Goal: Use online tool/utility

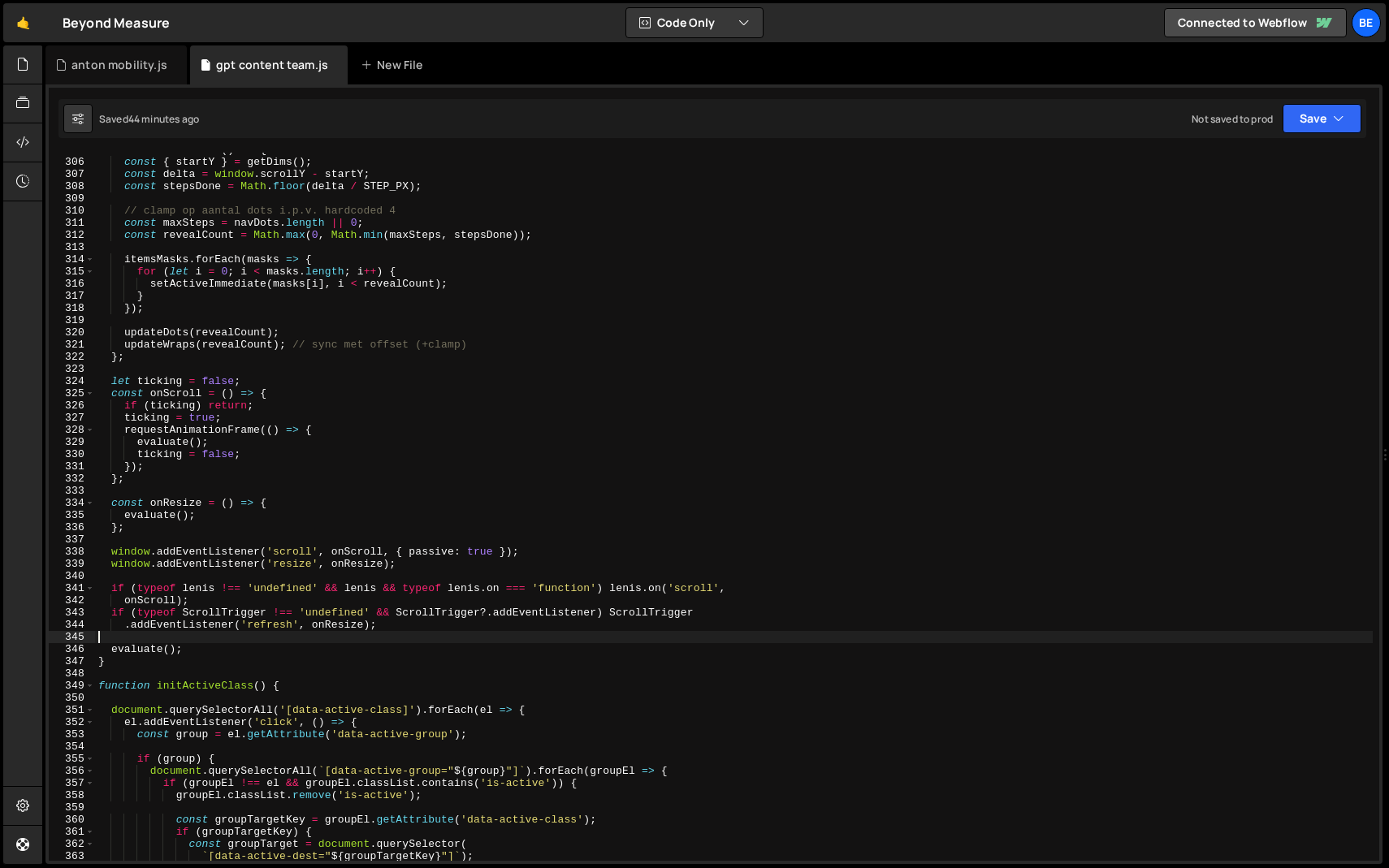
scroll to position [3712, 0]
click at [92, 683] on span at bounding box center [89, 685] width 9 height 13
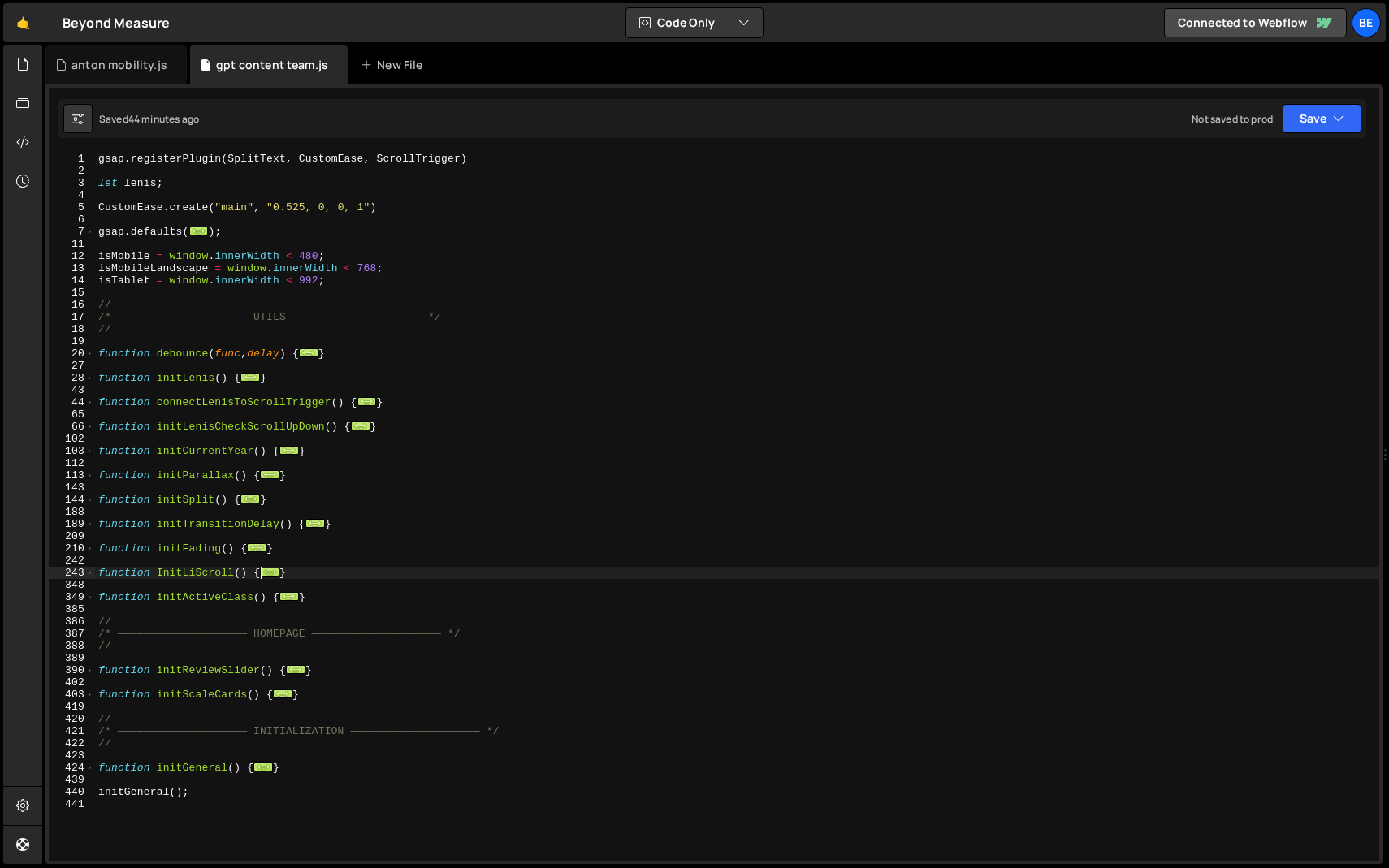
scroll to position [0, 0]
click at [340, 518] on div "gsap . registerPlugin ( SplitText , CustomEase , ScrollTrigger ) let [PERSON_NA…" at bounding box center [737, 519] width 1284 height 733
type textarea "}"
click at [330, 501] on div "gsap . registerPlugin ( SplitText , CustomEase , ScrollTrigger ) let [PERSON_NA…" at bounding box center [737, 519] width 1284 height 733
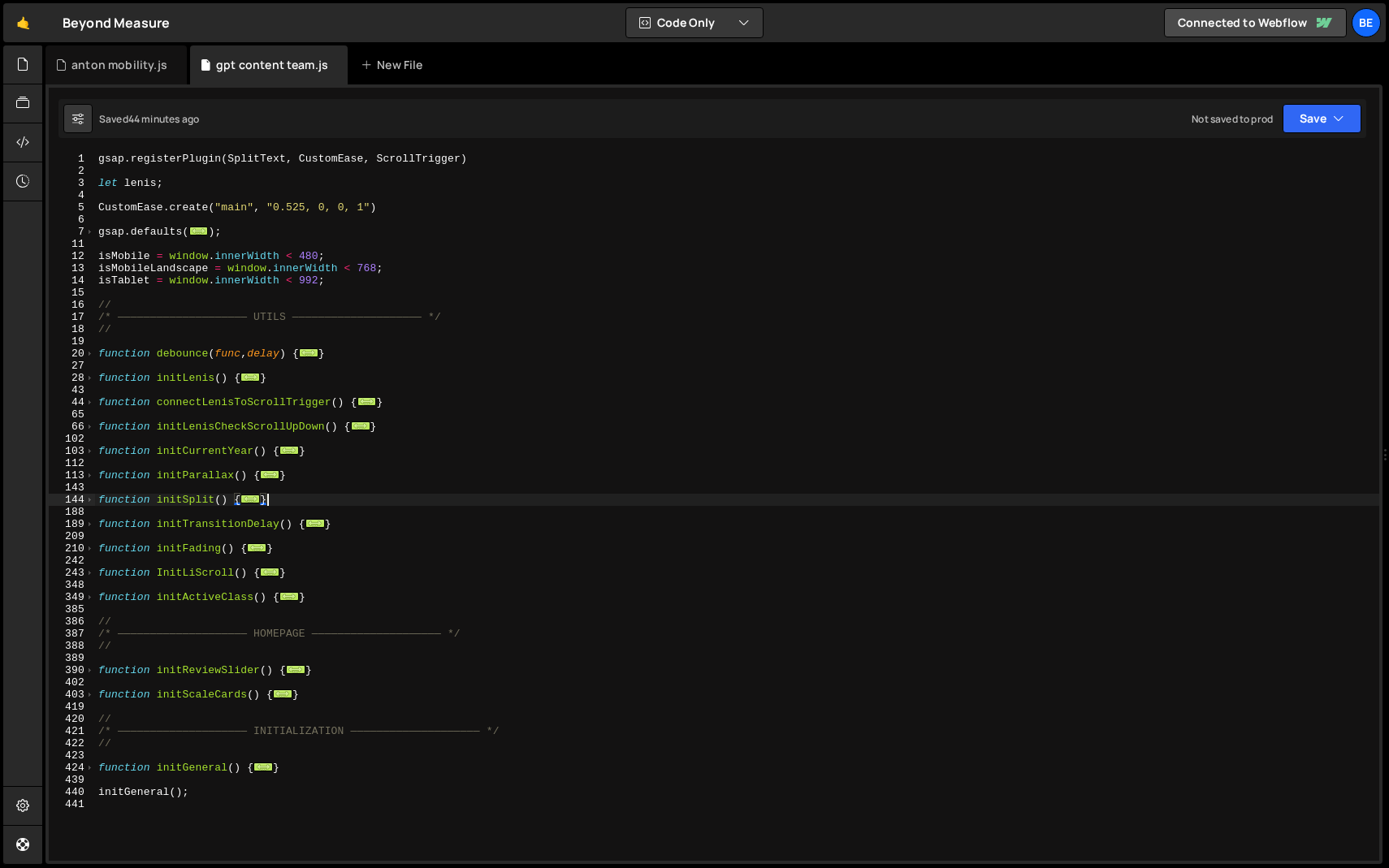
click at [322, 506] on div "gsap . registerPlugin ( SplitText , CustomEase , ScrollTrigger ) let [PERSON_NA…" at bounding box center [737, 519] width 1284 height 733
click at [274, 343] on div "gsap . registerPlugin ( SplitText , CustomEase , ScrollTrigger ) let [PERSON_NA…" at bounding box center [737, 519] width 1284 height 733
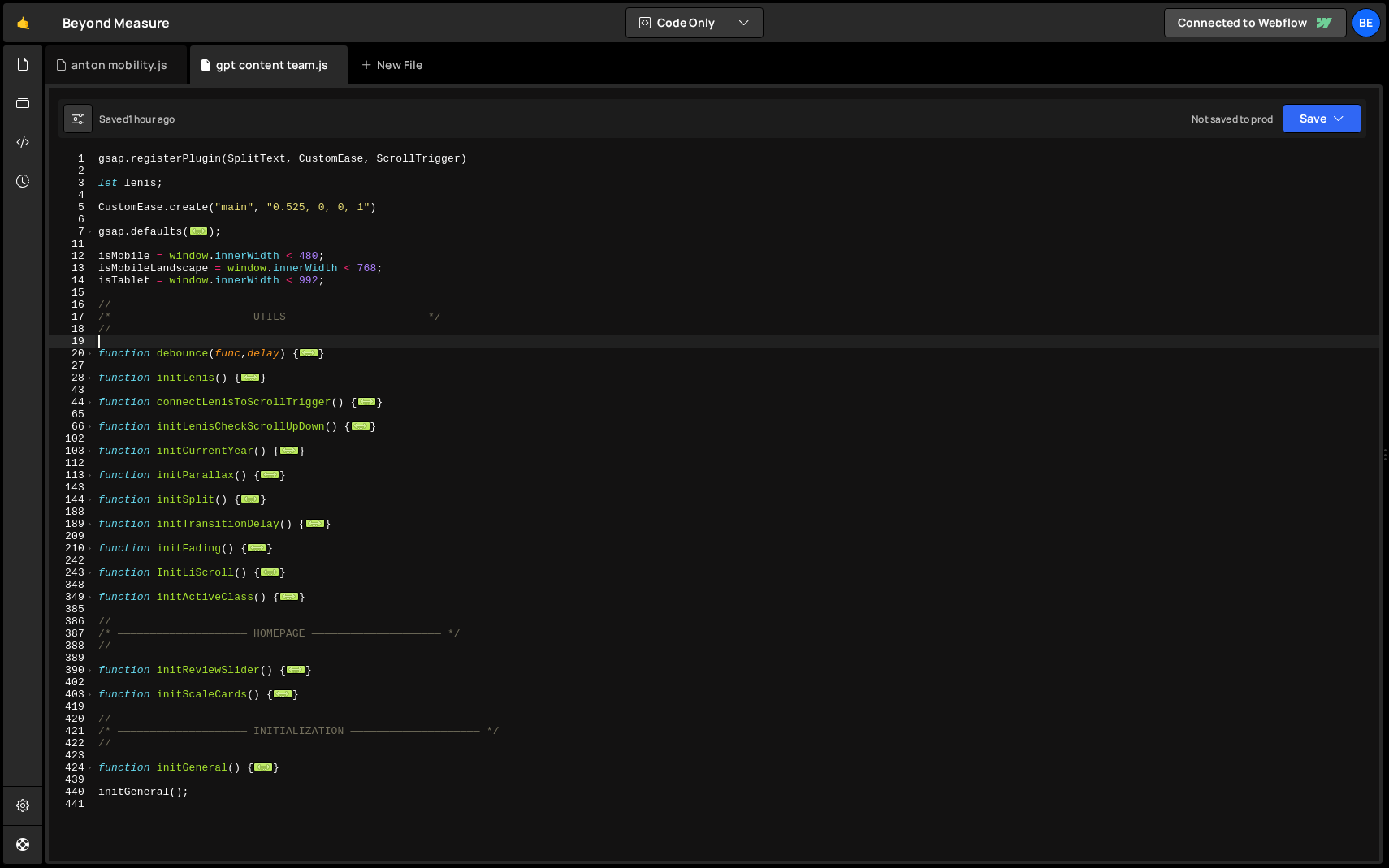
click at [318, 596] on div "gsap . registerPlugin ( SplitText , CustomEase , ScrollTrigger ) let [PERSON_NA…" at bounding box center [737, 519] width 1284 height 733
type textarea "}"
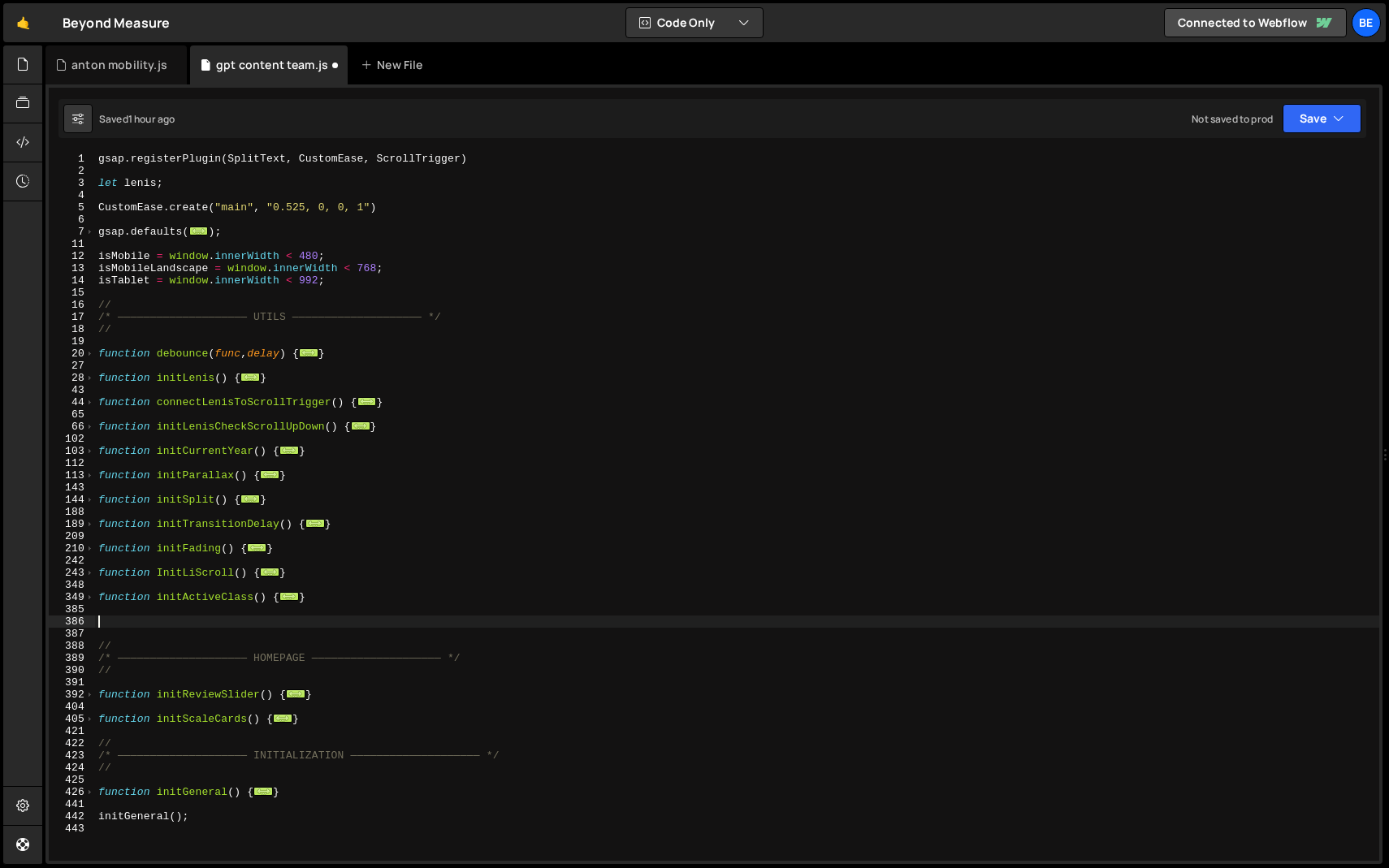
paste textarea "});"
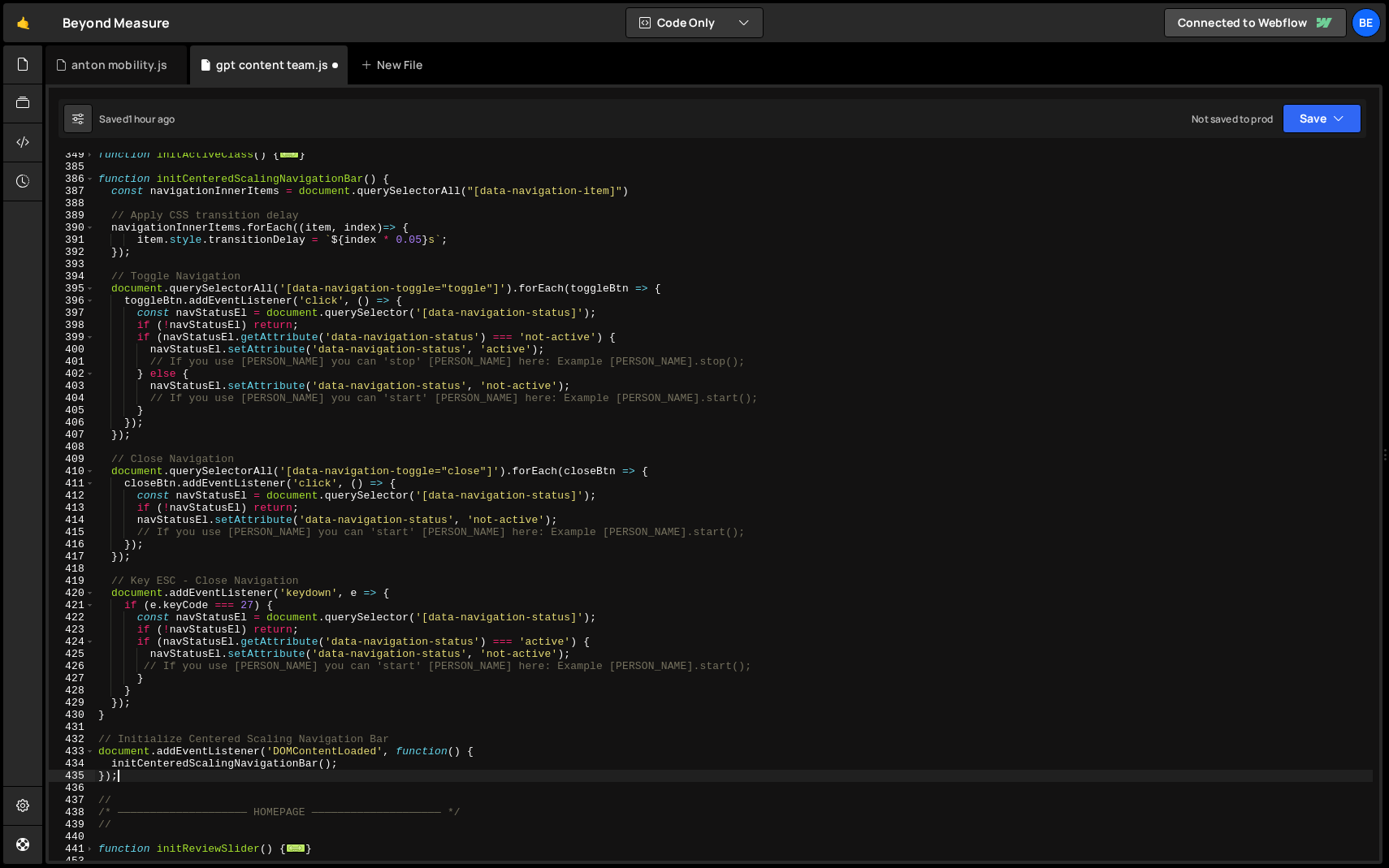
scroll to position [522, 0]
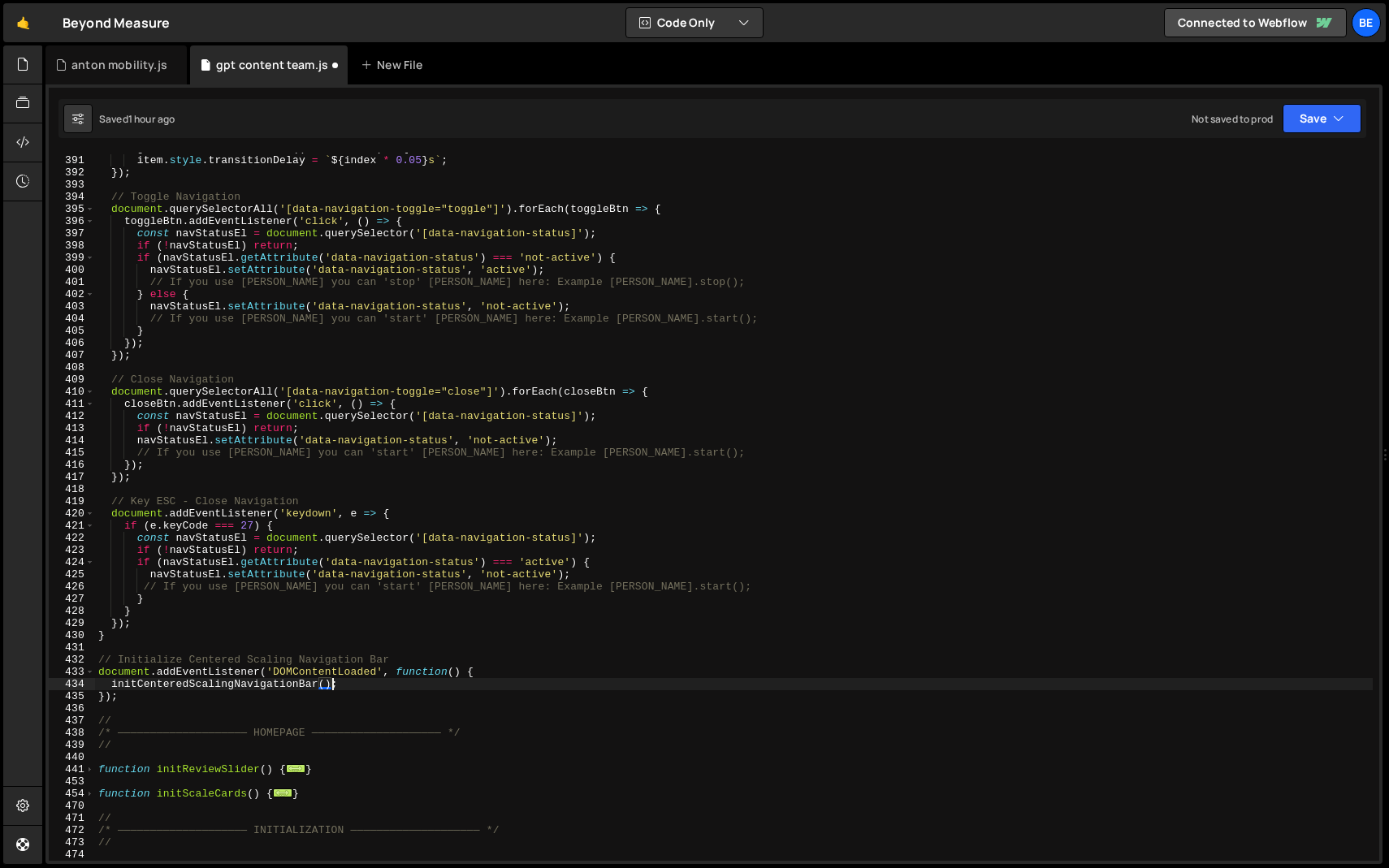
click at [330, 683] on div "navigationInnerItems . forEach (( item , index ) => { item . style . transition…" at bounding box center [734, 508] width 1277 height 733
type textarea "initCenteredScalingNavigationBar();"
drag, startPoint x: 353, startPoint y: 683, endPoint x: 35, endPoint y: 682, distance: 318.0
click at [35, 682] on div "Hold on a sec... Are you certain you wish to leave this page? Any changes you'v…" at bounding box center [694, 434] width 1389 height 868
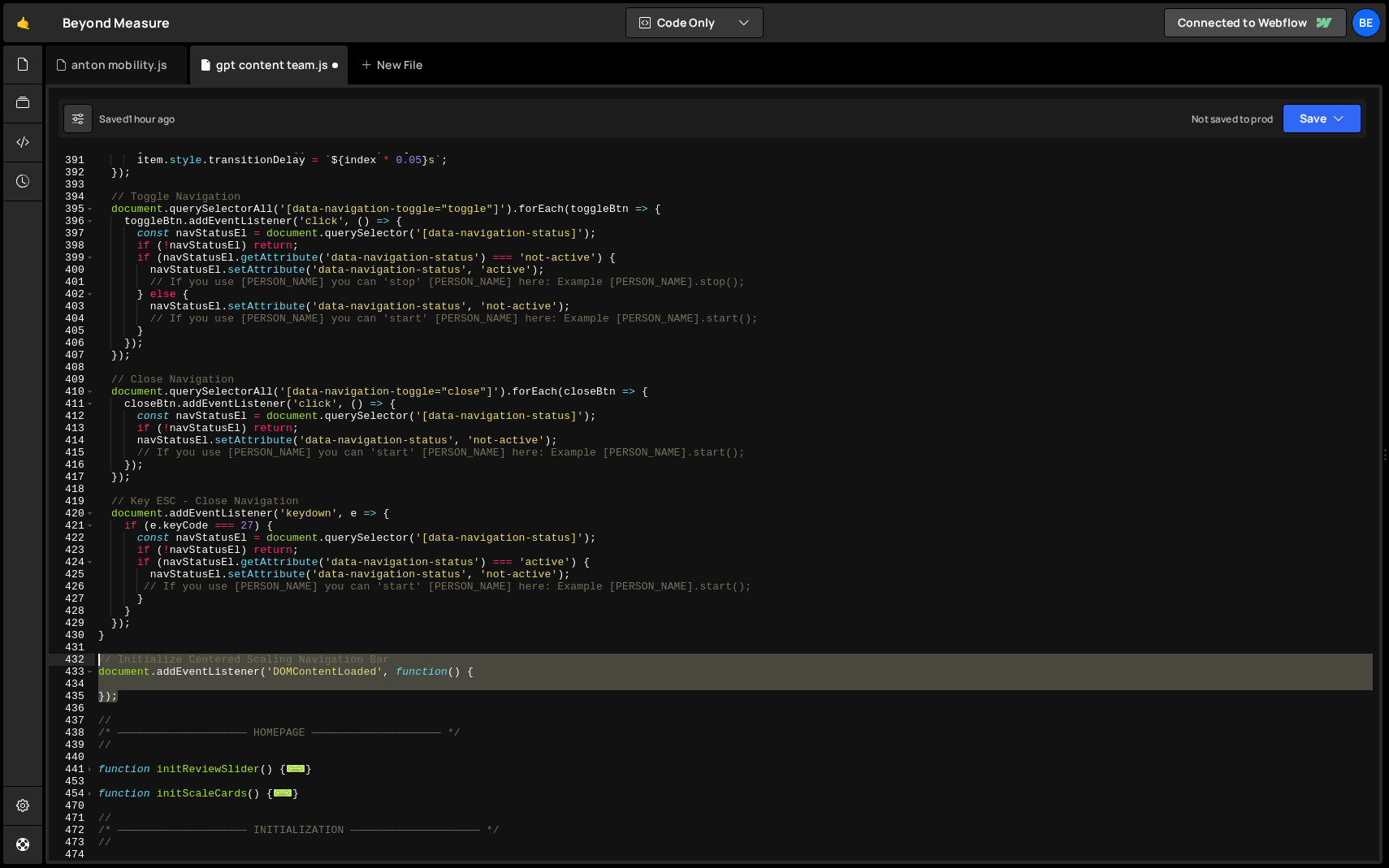
drag, startPoint x: 133, startPoint y: 697, endPoint x: 87, endPoint y: 658, distance: 60.3
click at [87, 658] on div "390 391 392 393 394 395 396 397 398 399 400 401 402 403 404 405 406 407 408 409…" at bounding box center [713, 506] width 1330 height 708
type textarea "// Initialize Centered Scaling Navigation Bar document.addEventListener('DOMCon…"
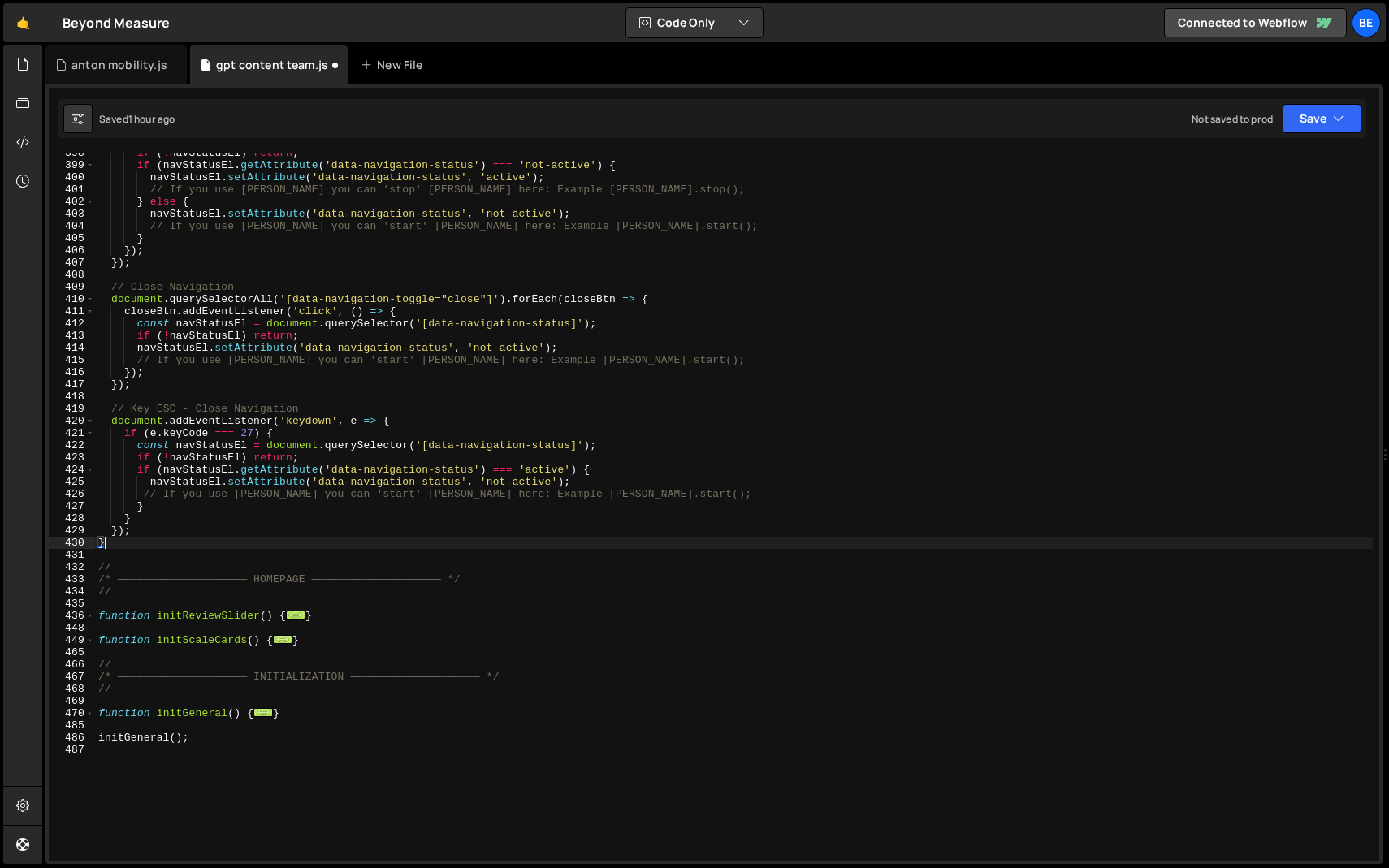
scroll to position [614, 0]
click at [90, 714] on span at bounding box center [89, 713] width 9 height 13
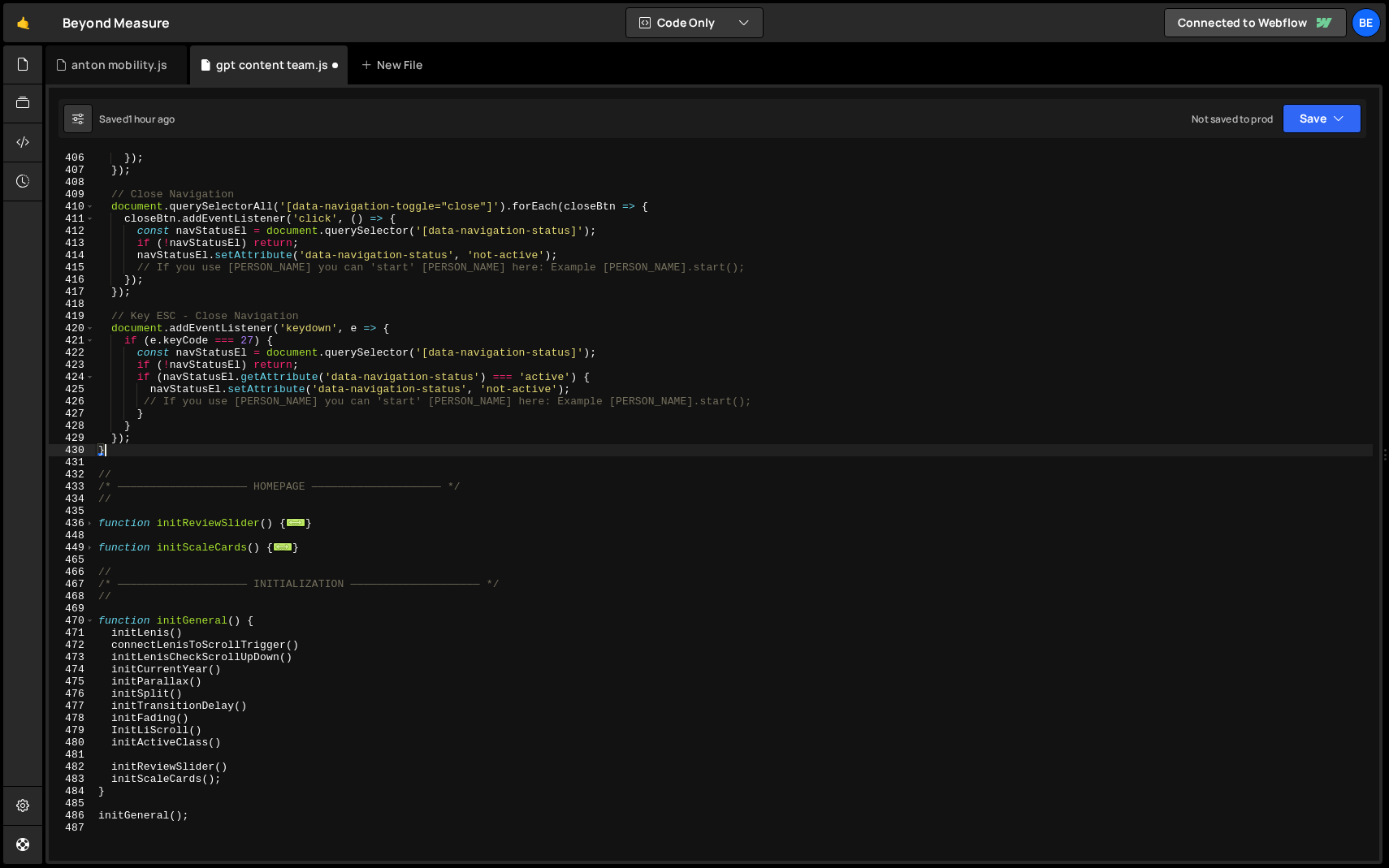
scroll to position [708, 0]
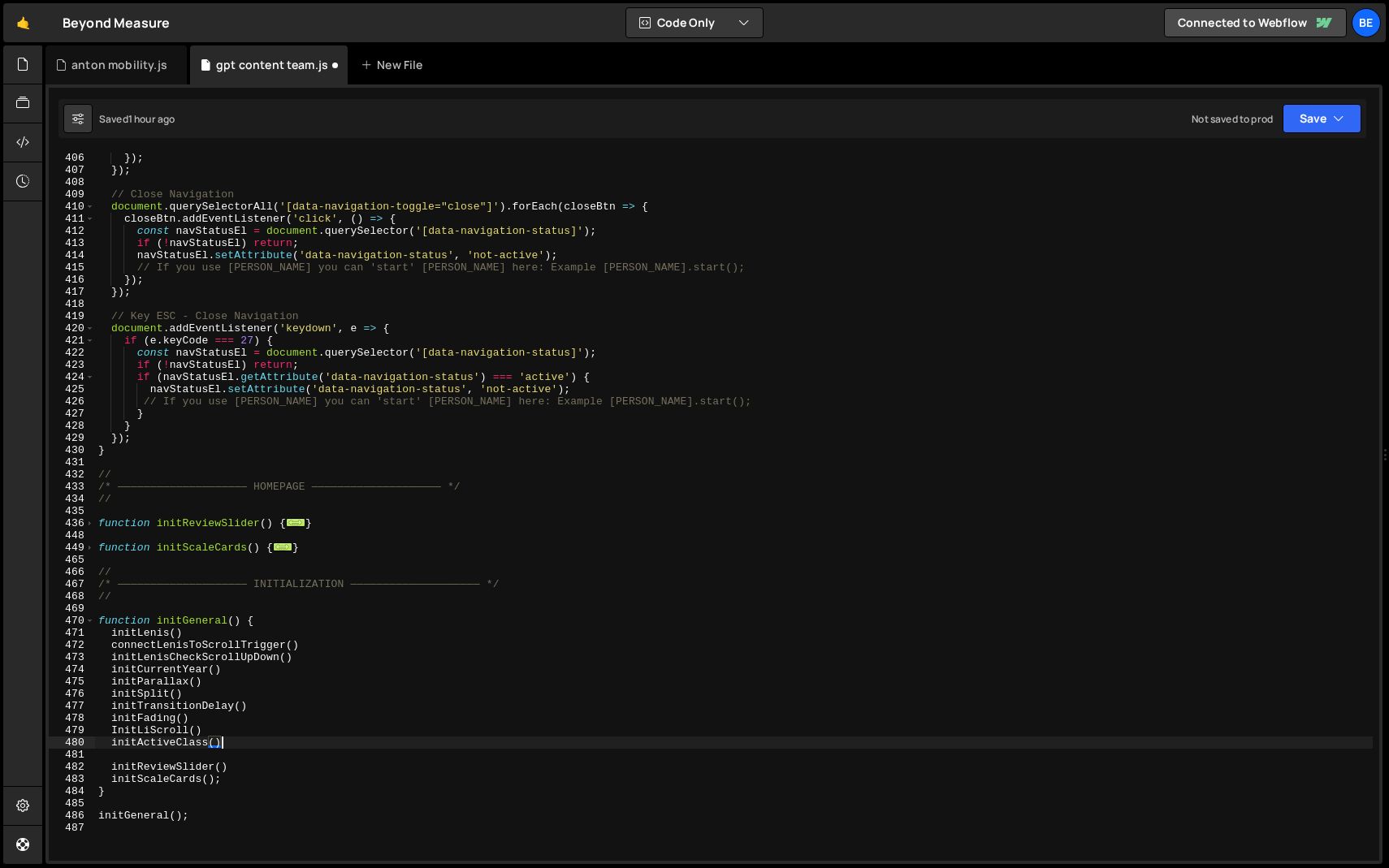
click at [254, 746] on div "}) ; }) ; // Close Navigation document . querySelectorAll ( '[data-navigation-t…" at bounding box center [734, 518] width 1277 height 733
type textarea "initActiveClass()"
paste textarea "initCenteredScalingNavigationBar();"
click at [120, 755] on div "}) ; }) ; // Close Navigation document . querySelectorAll ( '[data-navigation-t…" at bounding box center [734, 518] width 1277 height 733
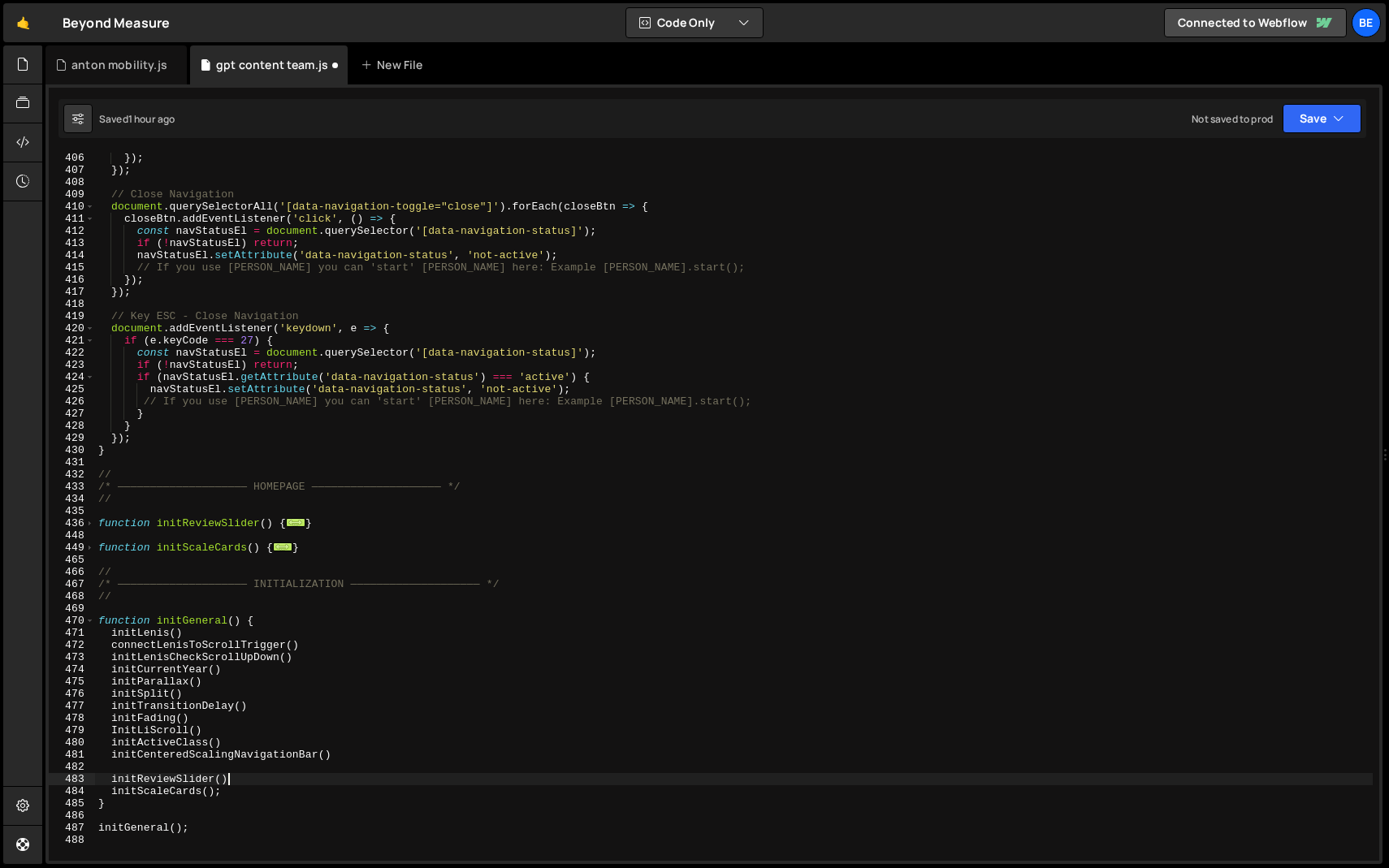
click at [274, 773] on div "}) ; }) ; // Close Navigation document . querySelectorAll ( '[data-navigation-t…" at bounding box center [734, 518] width 1277 height 733
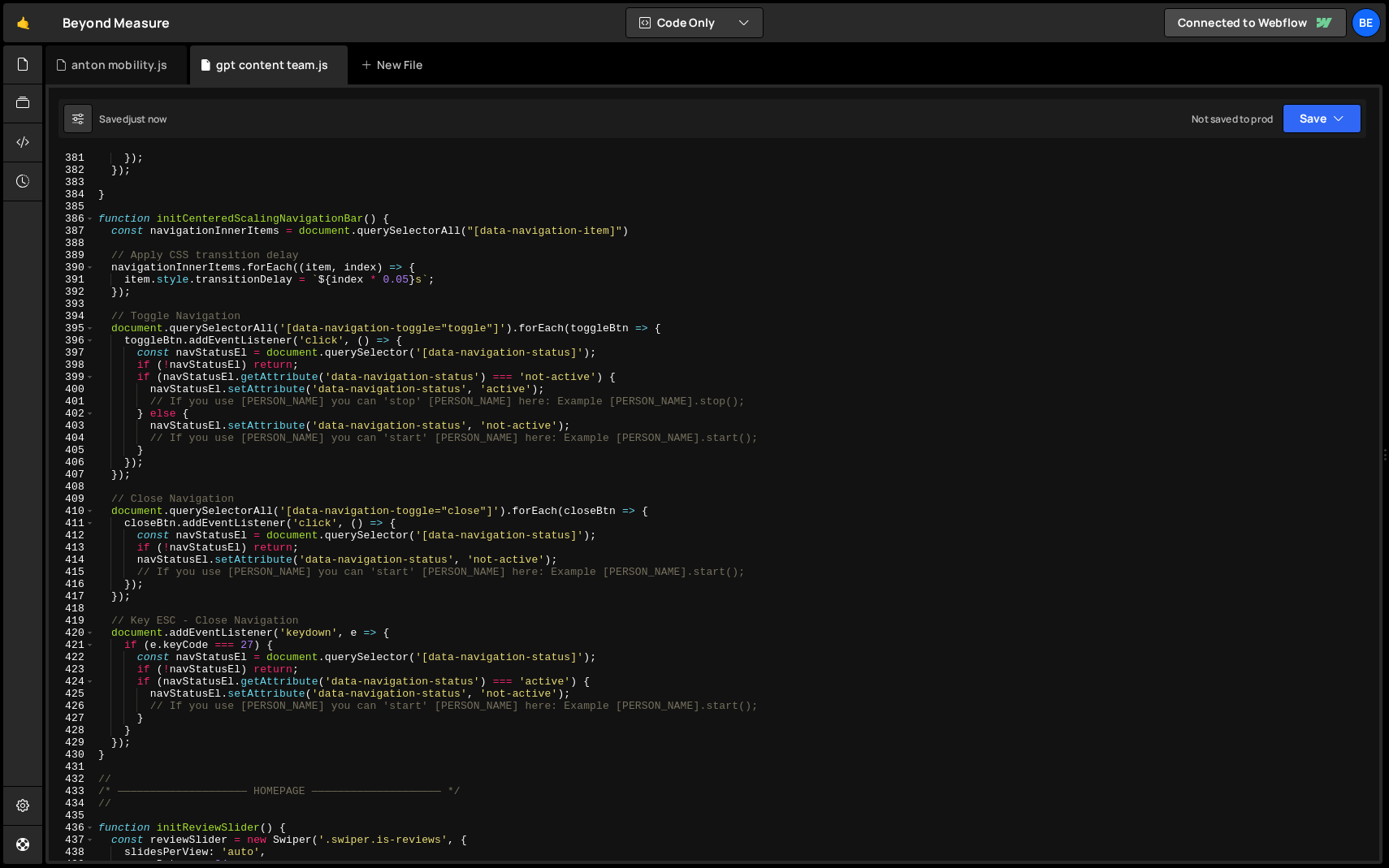
scroll to position [4592, 0]
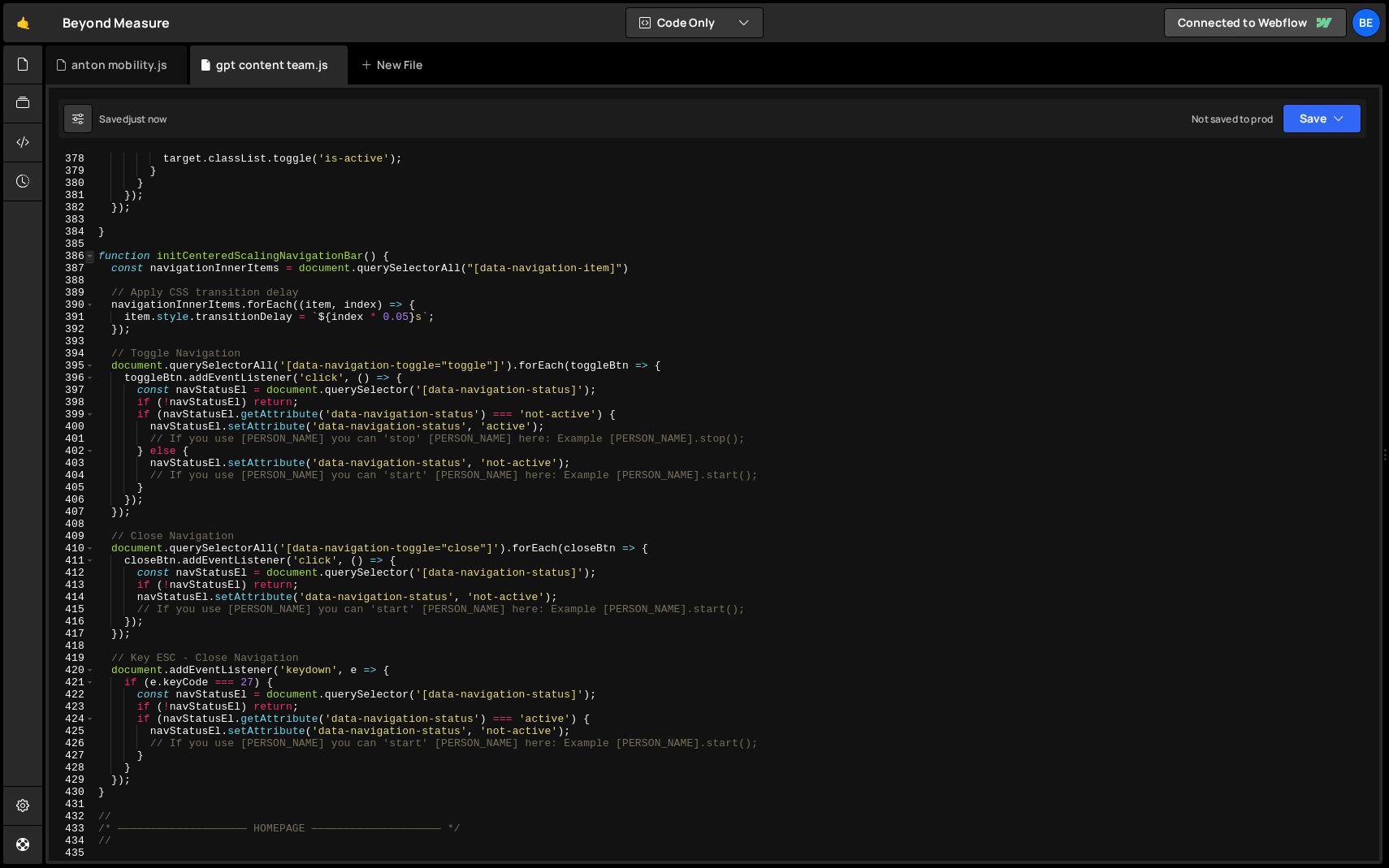
type textarea "initReviewSlider()"
click at [89, 254] on span at bounding box center [89, 256] width 9 height 13
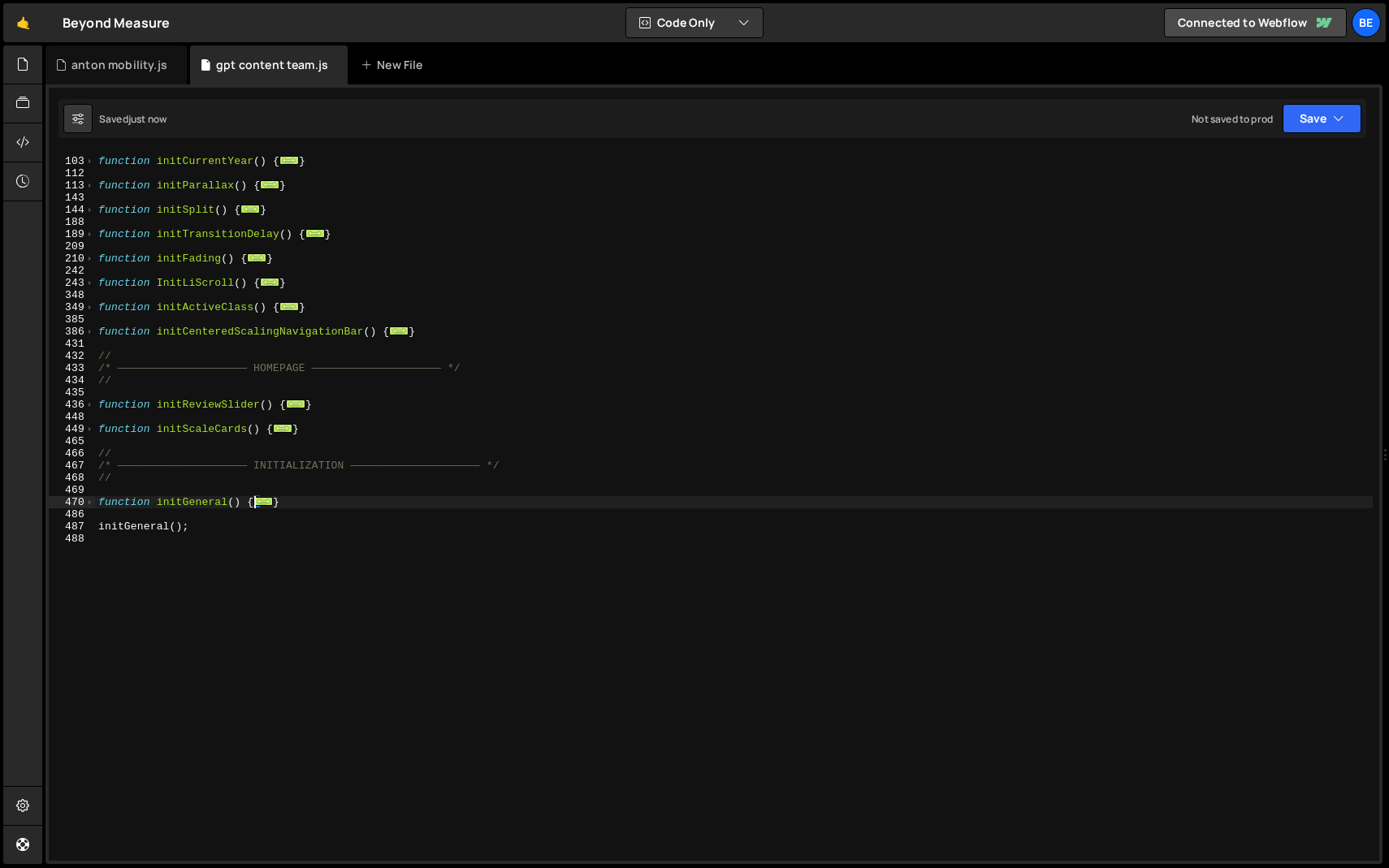
scroll to position [209, 0]
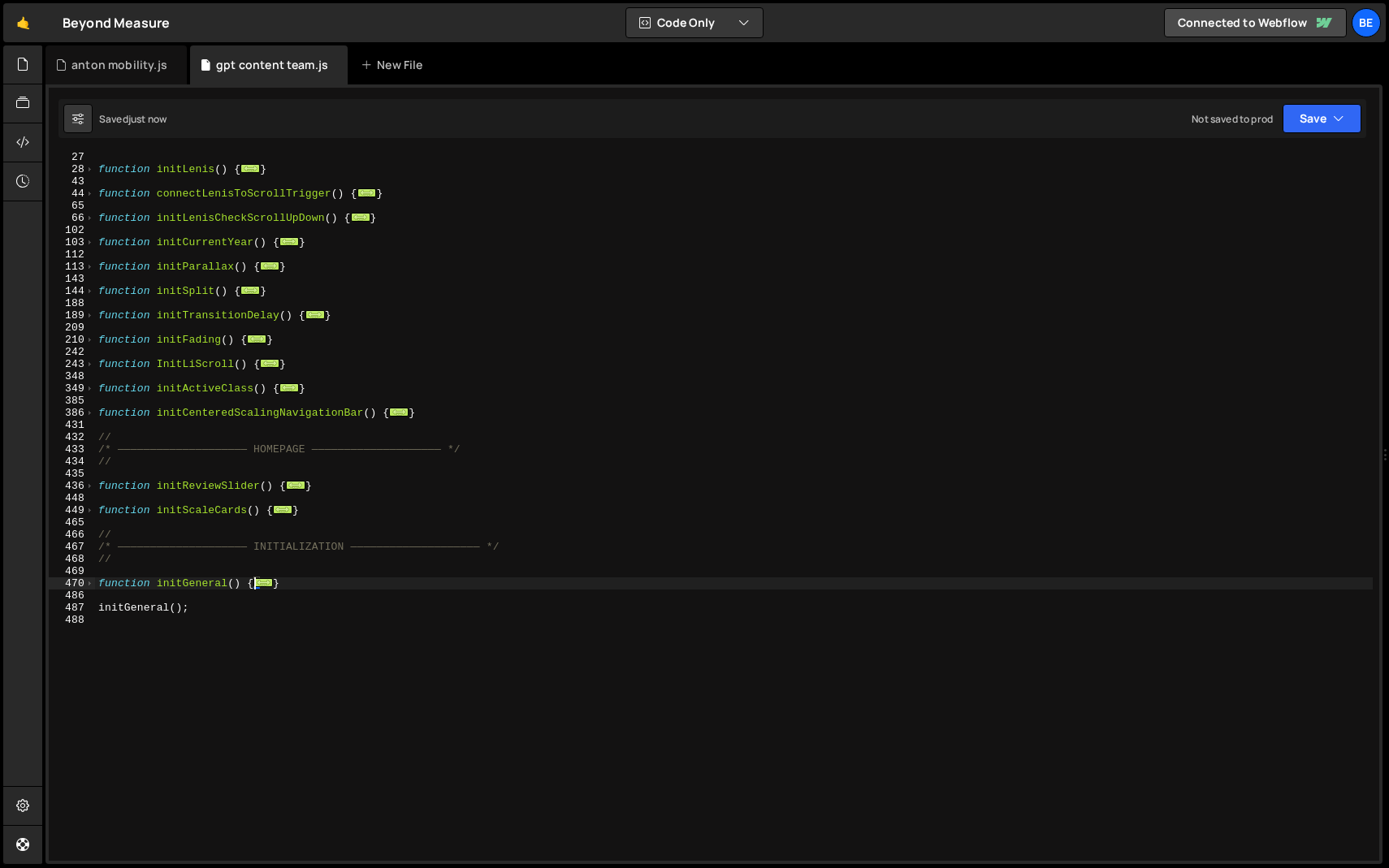
click at [210, 422] on div "function initLenis ( ) { ... } function connectLenisToScrollTrigger ( ) { ... }…" at bounding box center [734, 517] width 1277 height 733
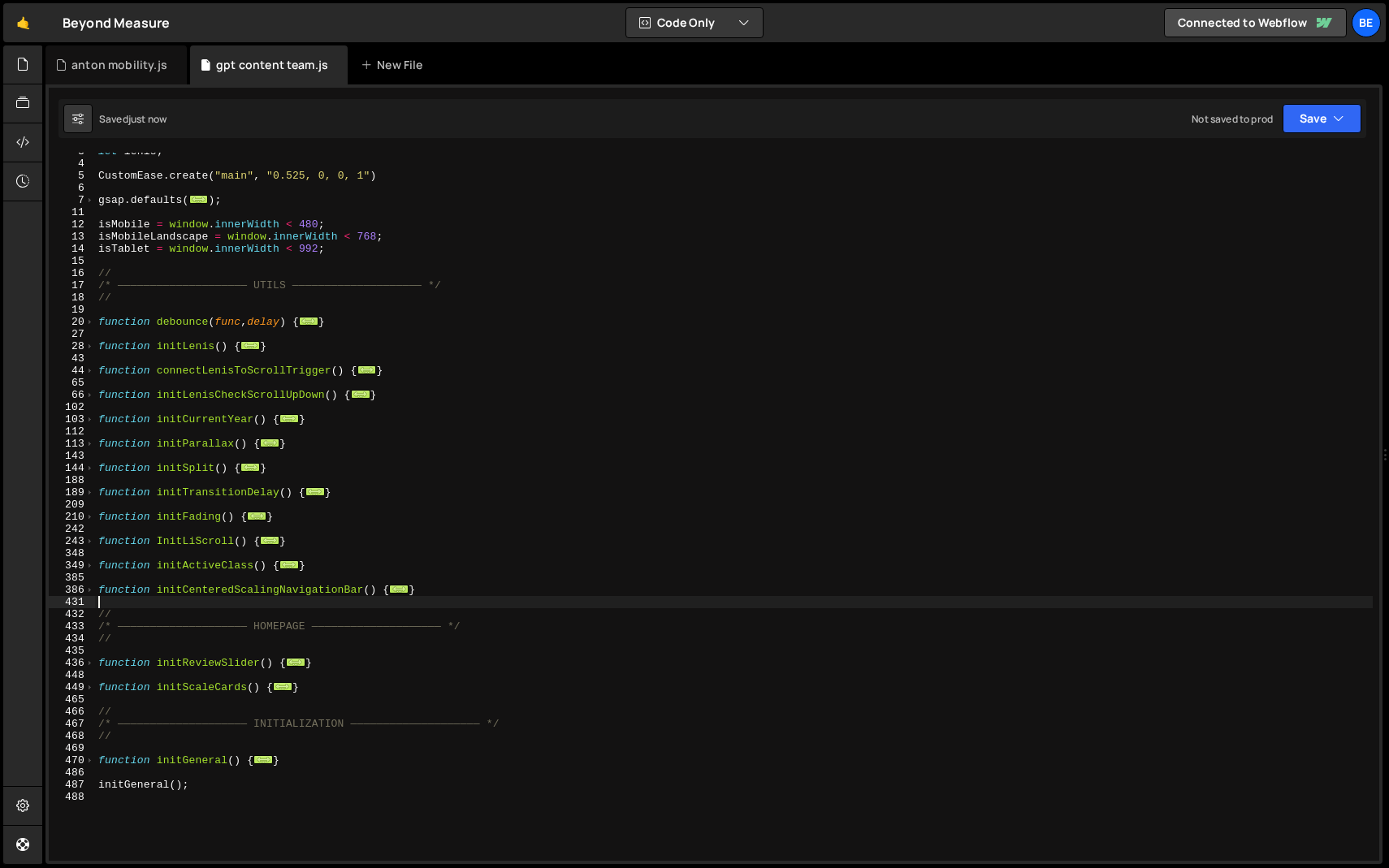
scroll to position [0, 0]
